Goal: Task Accomplishment & Management: Use online tool/utility

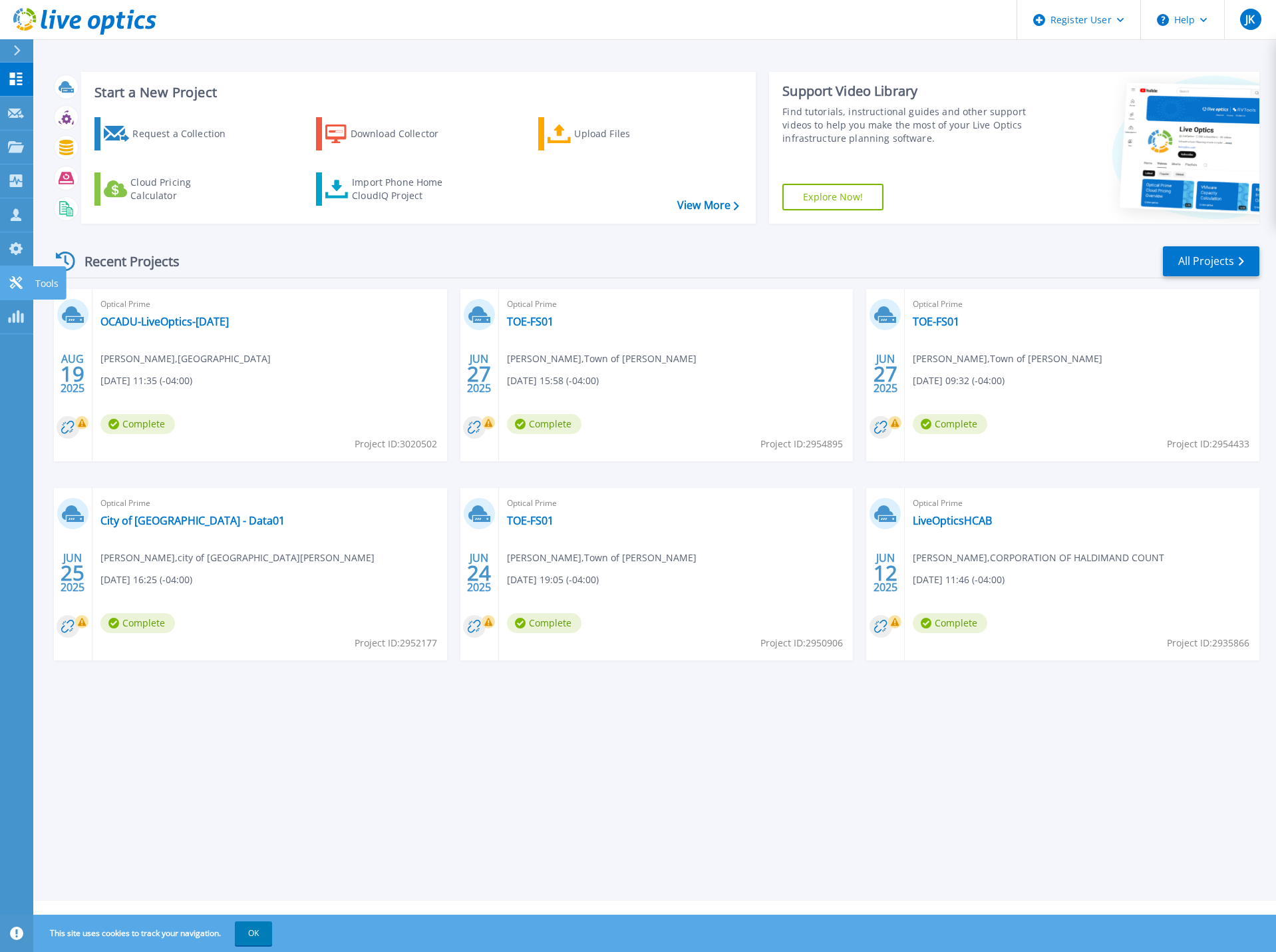
click at [23, 276] on div at bounding box center [16, 283] width 16 height 14
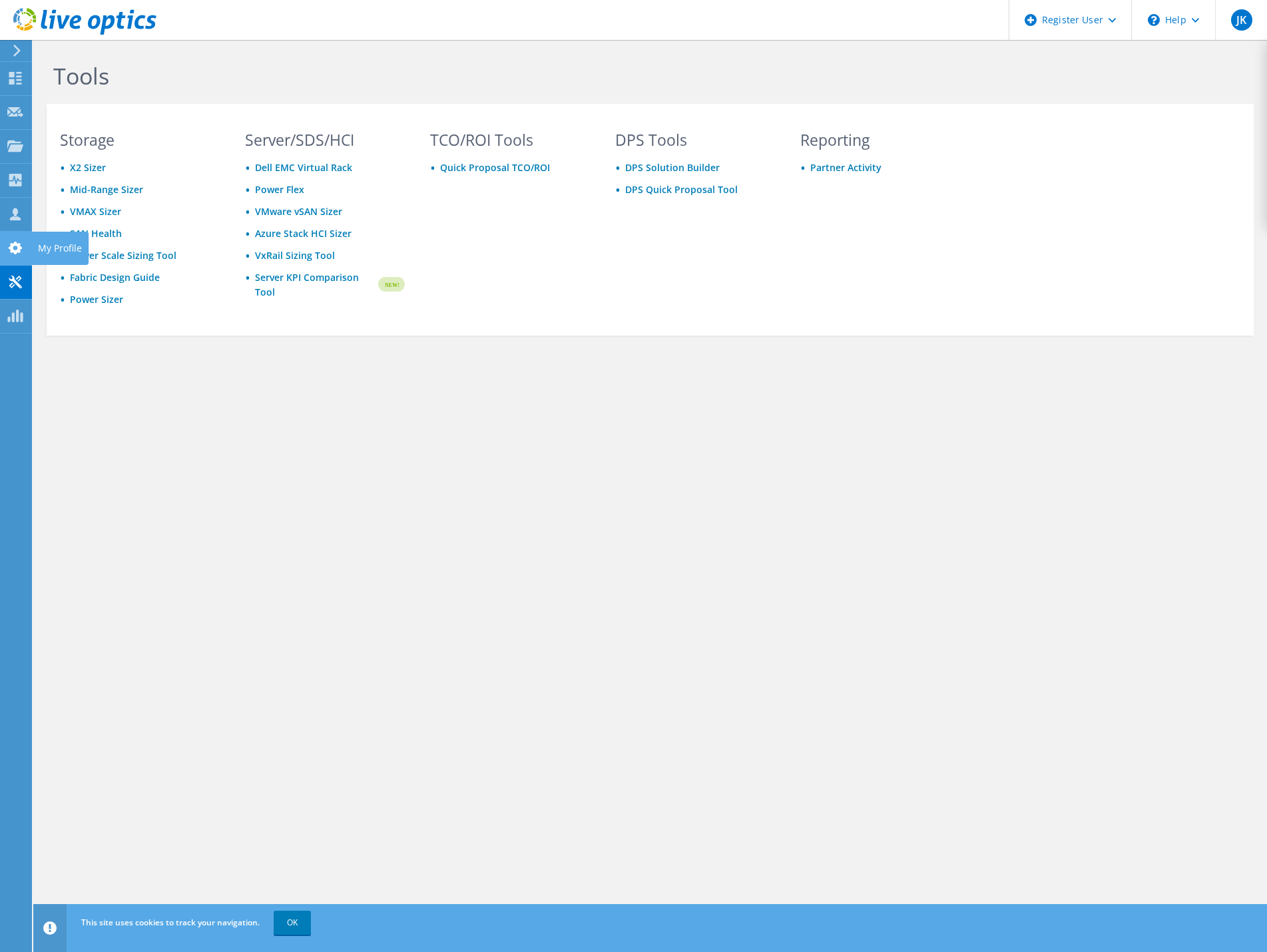
click at [20, 242] on icon at bounding box center [15, 248] width 16 height 13
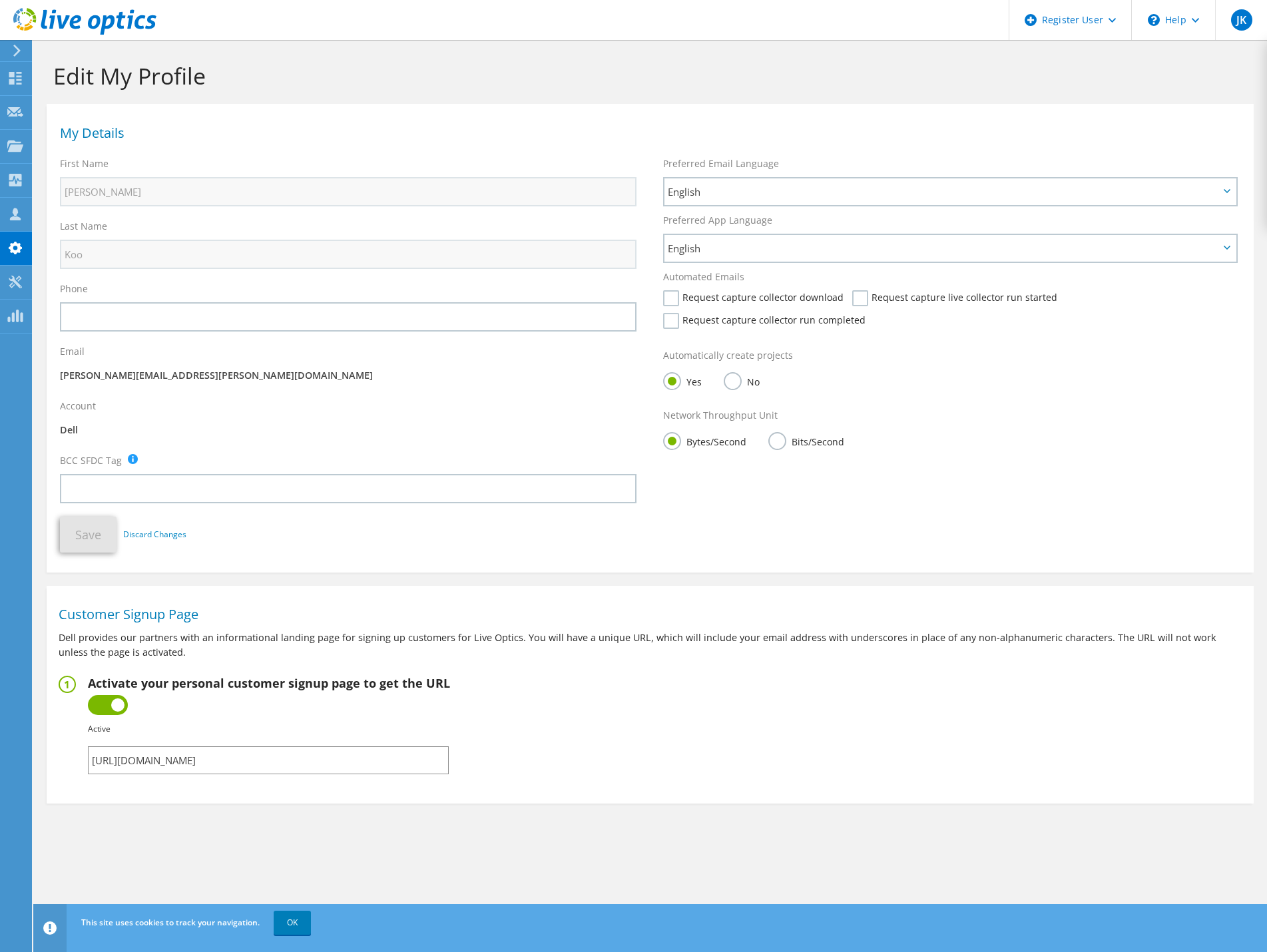
click at [21, 53] on icon at bounding box center [17, 51] width 10 height 12
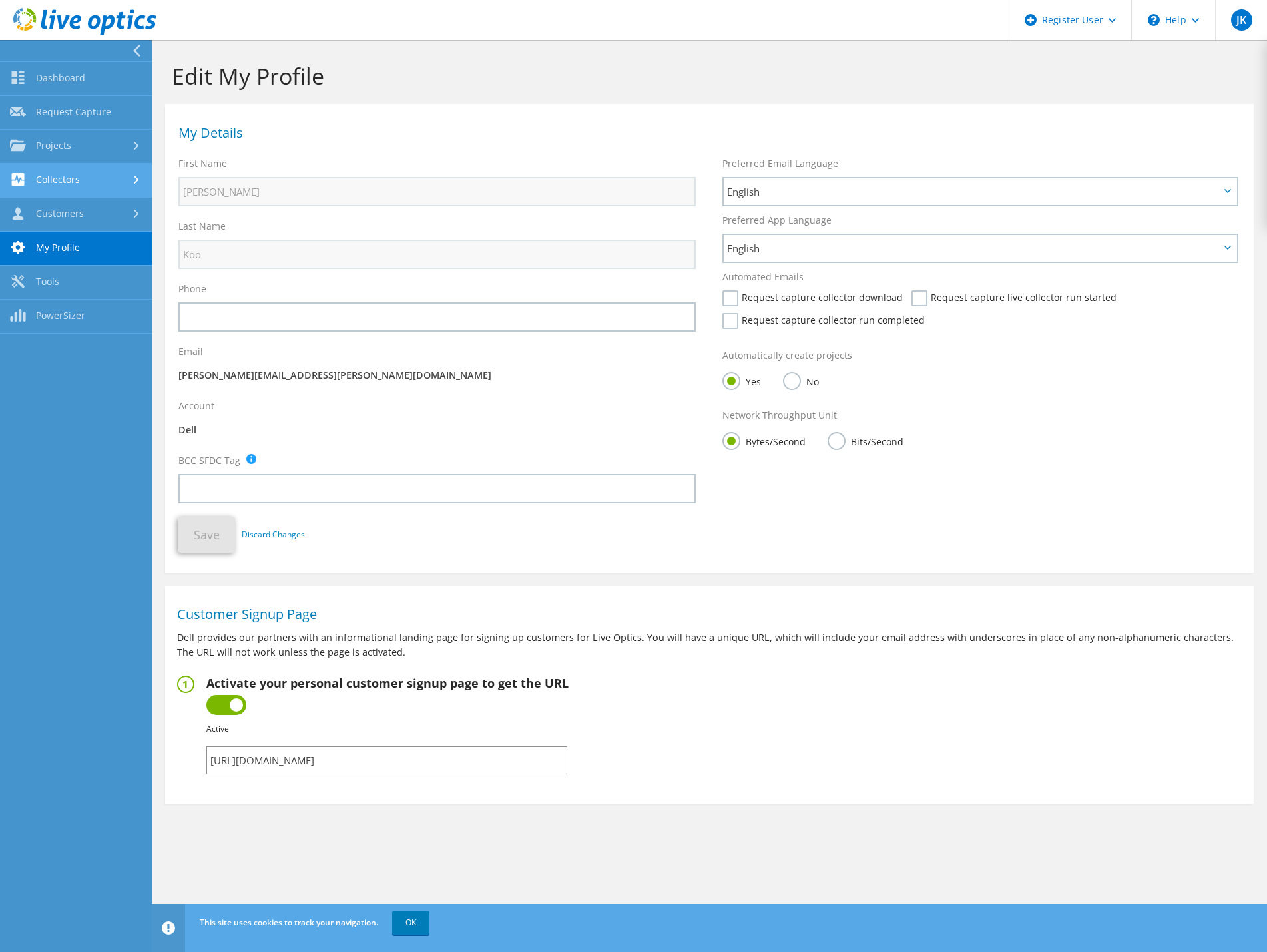
click at [80, 187] on link "Collectors" at bounding box center [75, 180] width 152 height 34
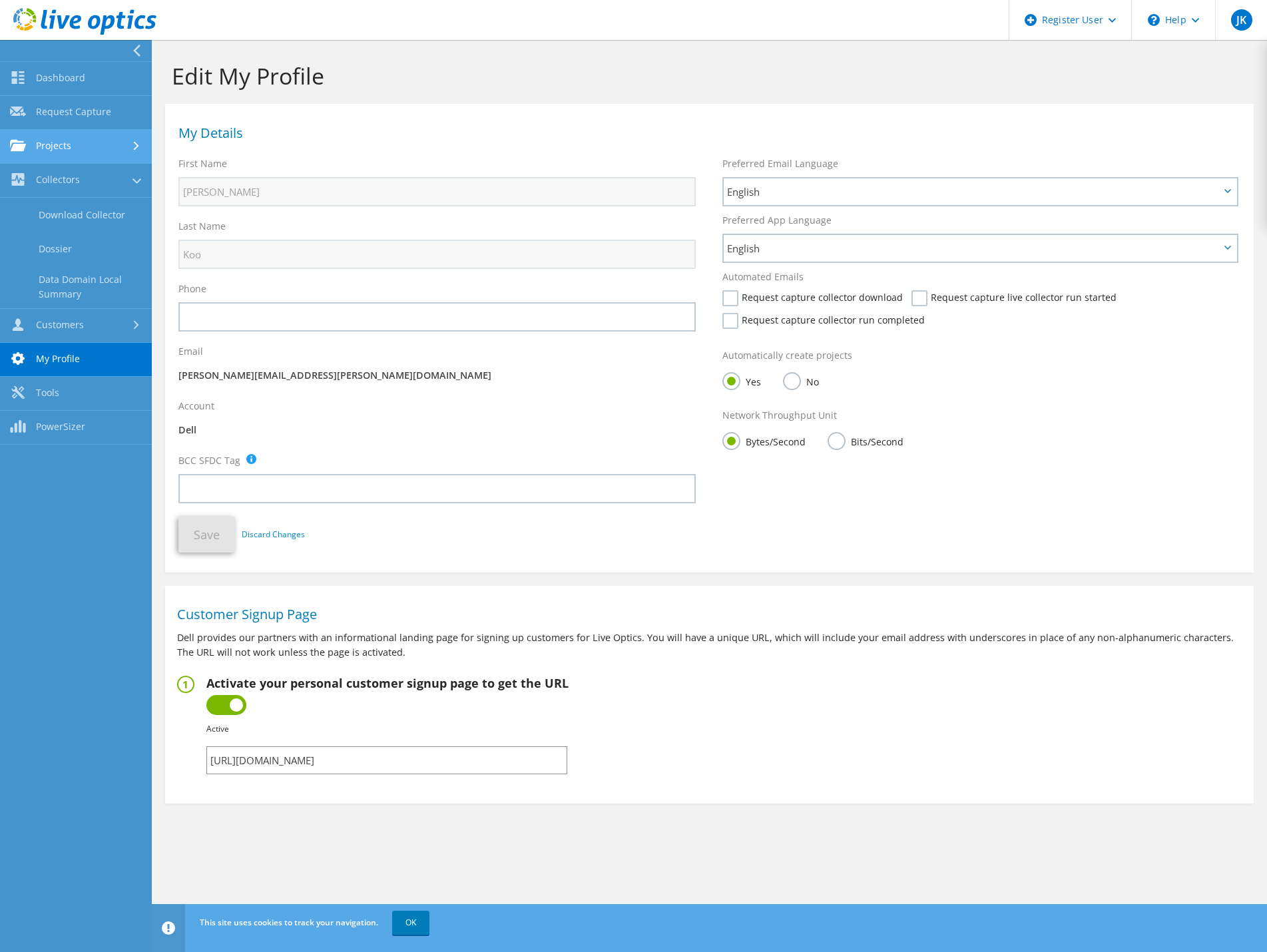
click at [79, 148] on link "Projects" at bounding box center [75, 147] width 152 height 34
click at [103, 220] on link "Upload SIOKIT & Files" at bounding box center [75, 214] width 152 height 34
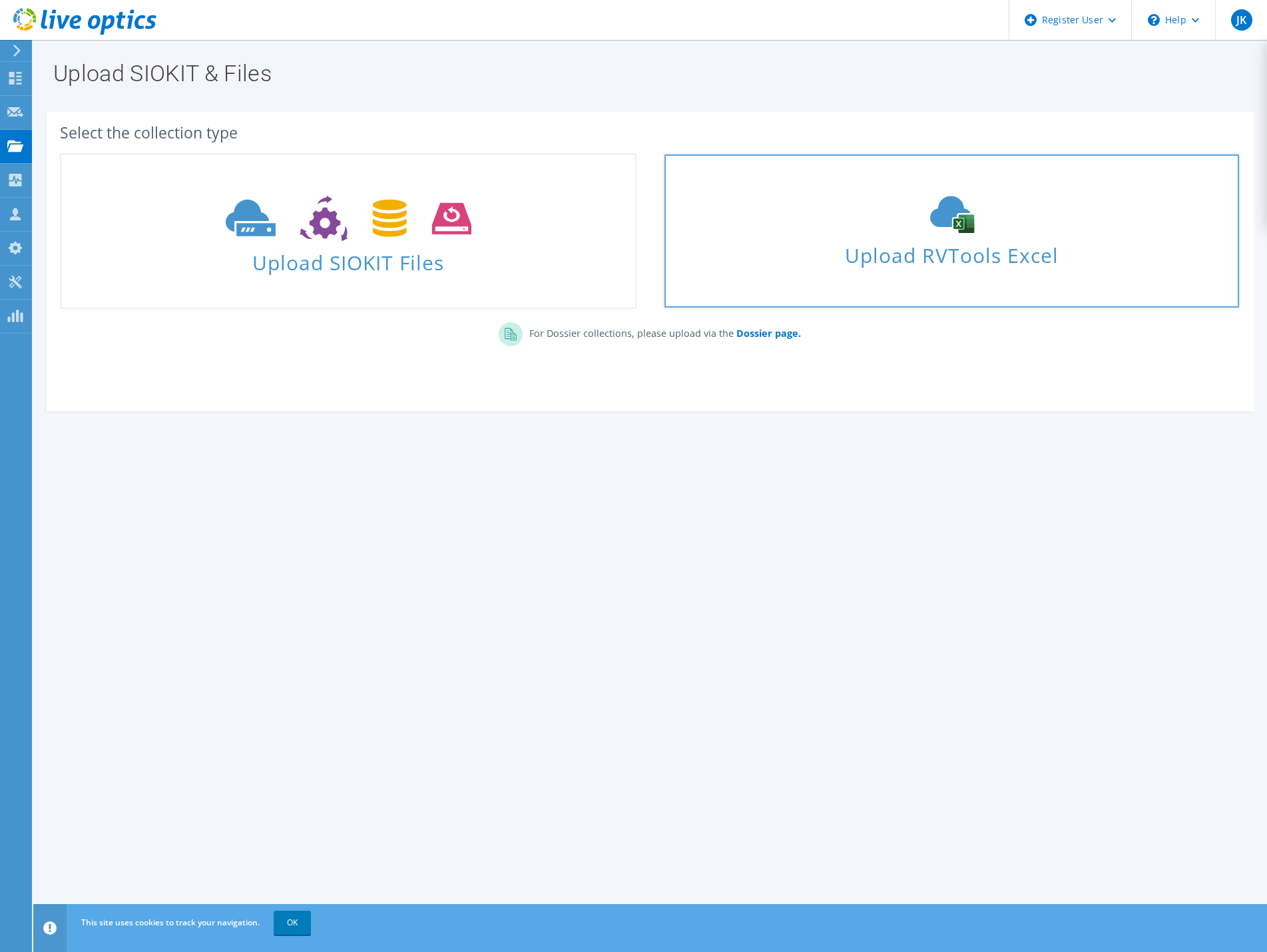
click at [882, 234] on div "Upload RVTools Excel" at bounding box center [951, 230] width 573 height 70
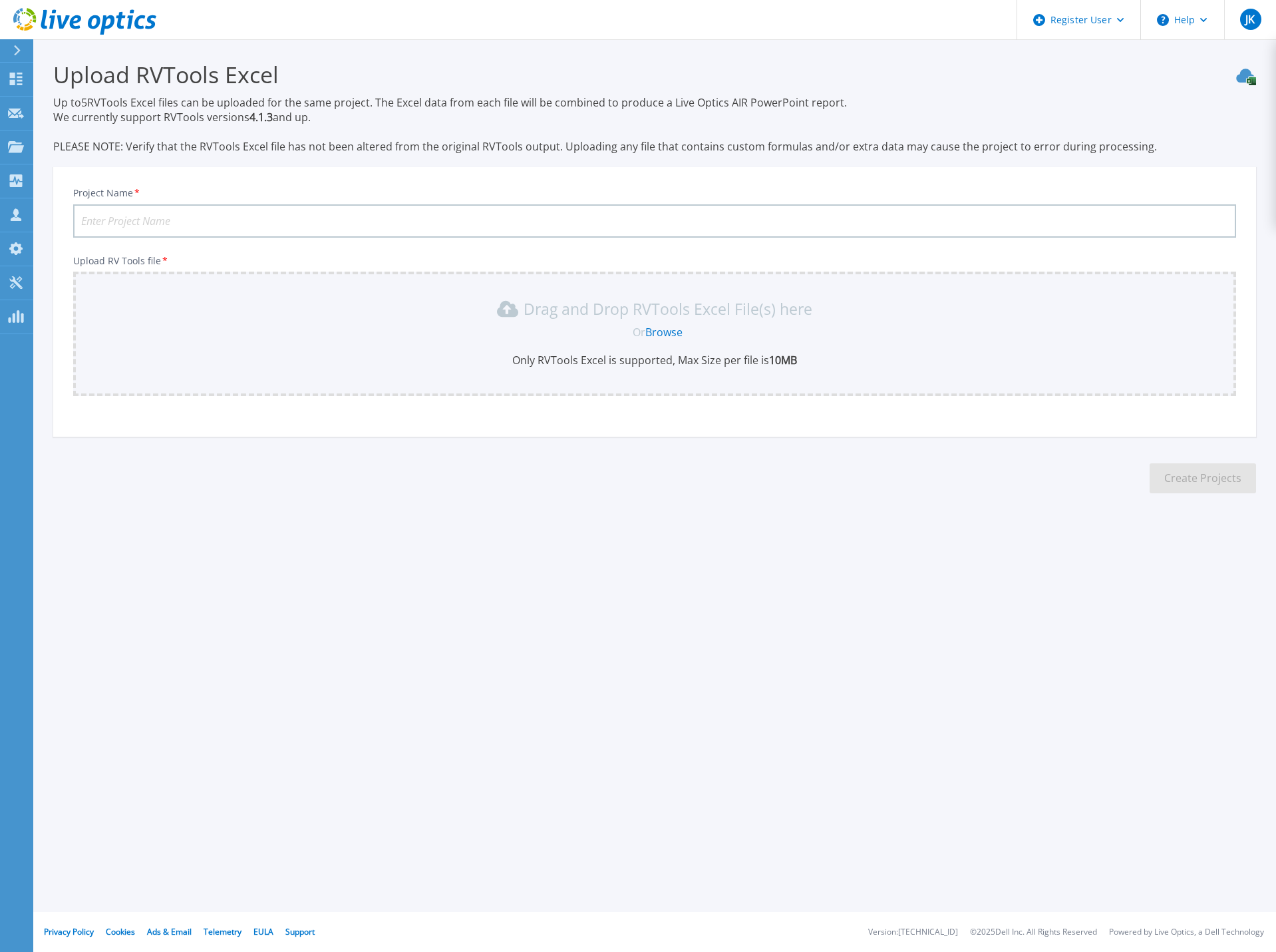
click at [87, 217] on input "Project Name *" at bounding box center [654, 221] width 1163 height 34
type input "Tilray"
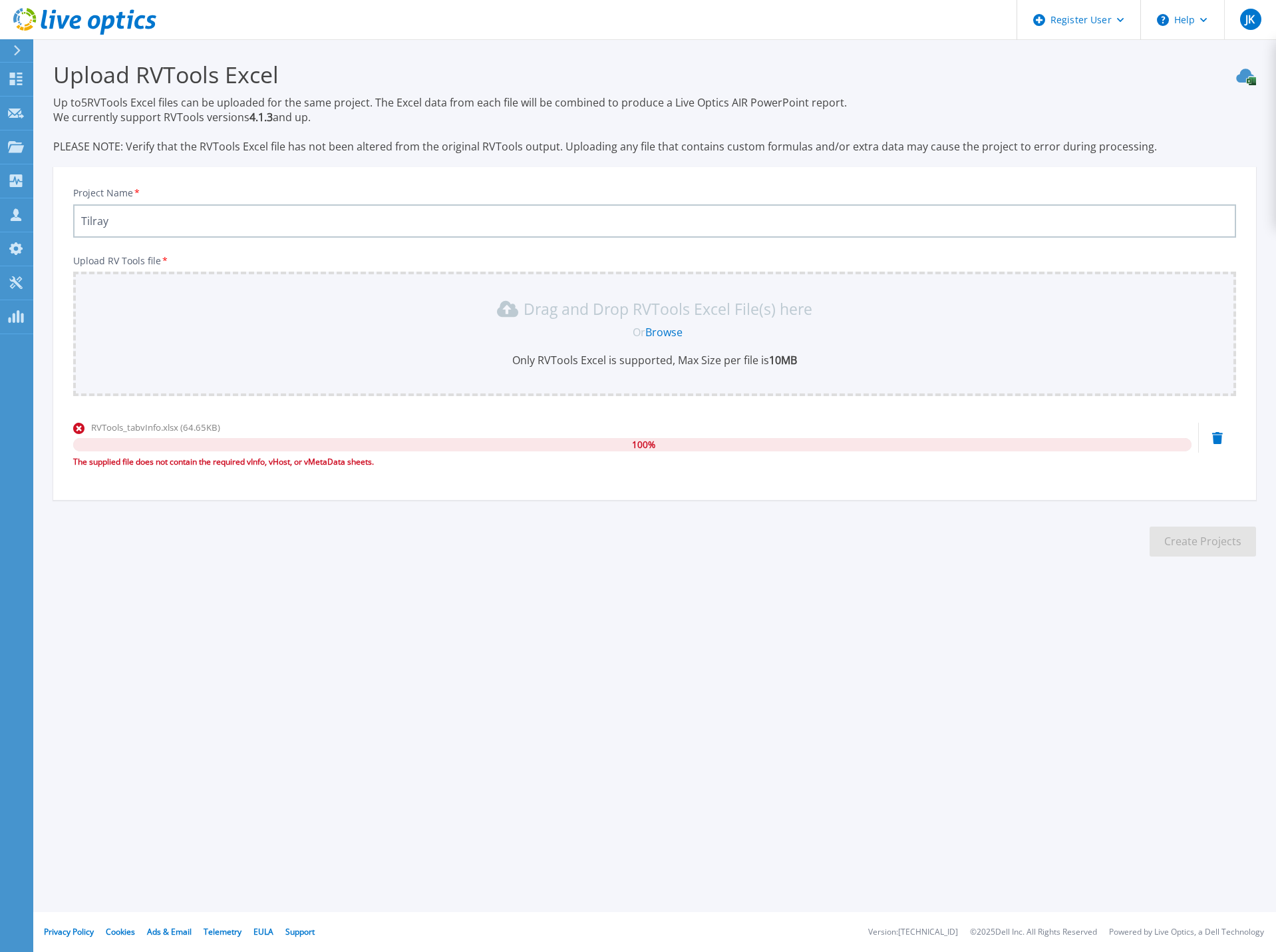
click at [1221, 438] on icon at bounding box center [1218, 437] width 11 height 12
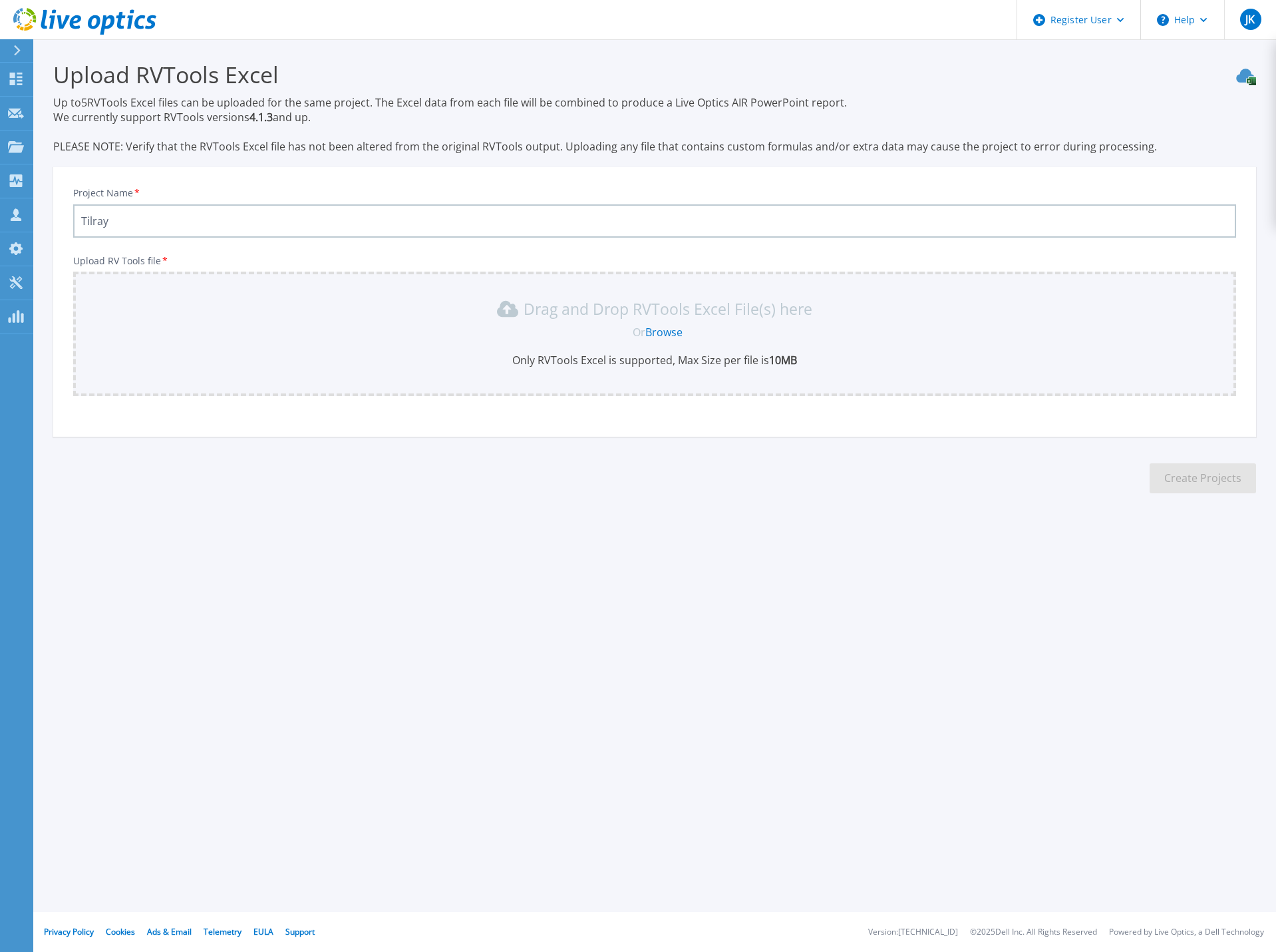
click at [707, 315] on p "Drag and Drop RVTools Excel File(s) here" at bounding box center [667, 308] width 289 height 13
click at [658, 335] on link "Browse" at bounding box center [664, 331] width 38 height 15
